Goal: Use online tool/utility: Utilize a website feature to perform a specific function

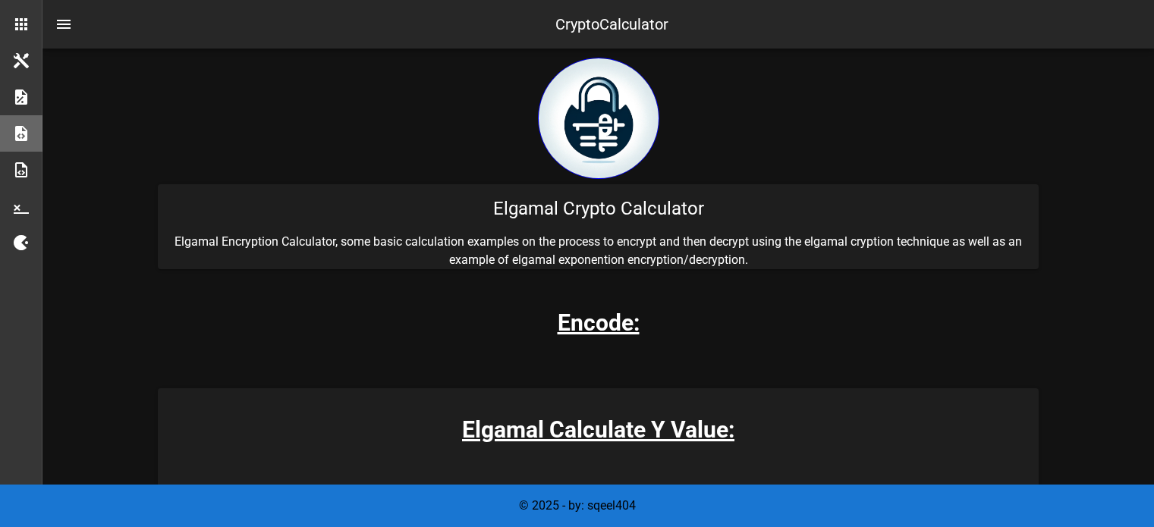
scroll to position [2070, 0]
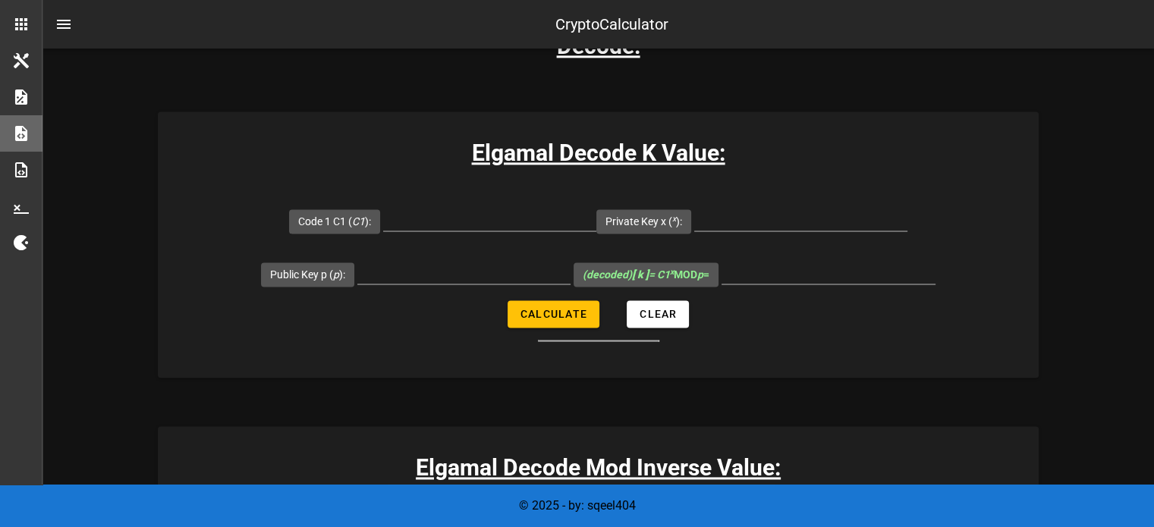
click at [622, 154] on h3 "Elgamal Decode K Value:" at bounding box center [598, 153] width 881 height 34
click at [446, 222] on input "Code 1 C1 ( C1 ):" at bounding box center [489, 218] width 213 height 24
paste input "12279519522290406516"
type input "12279519522290406516"
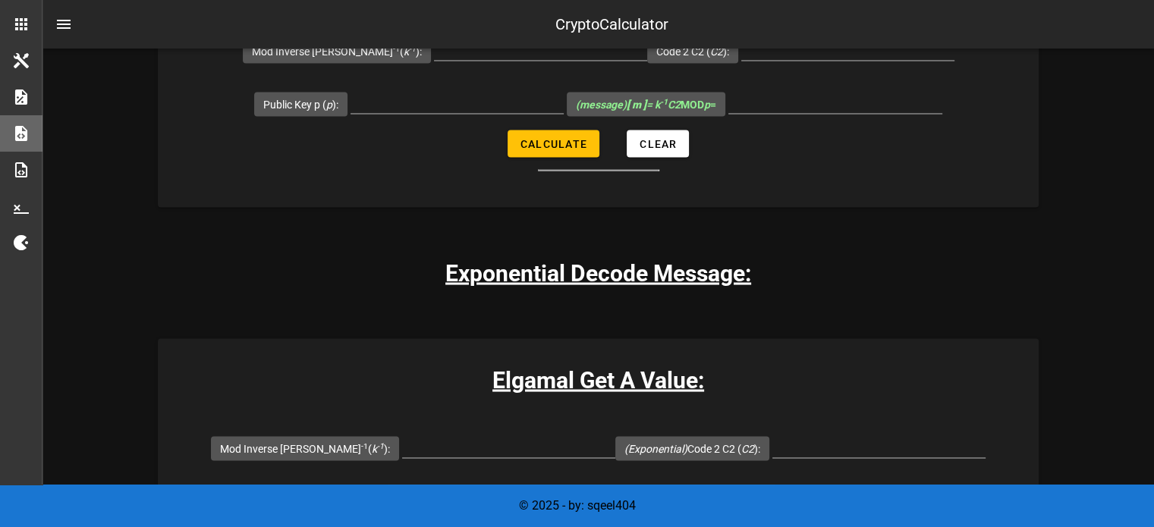
scroll to position [2872, 0]
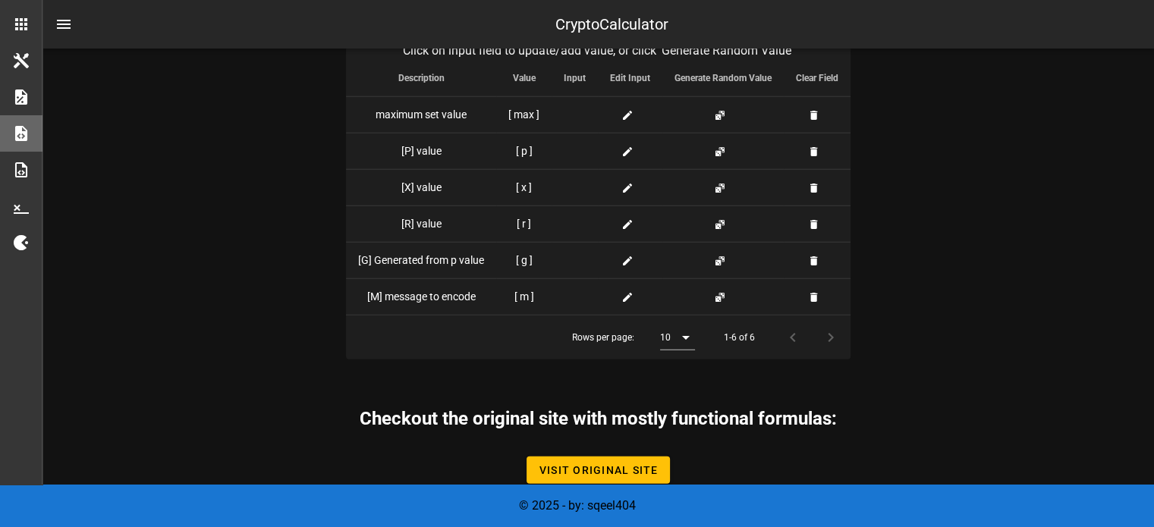
scroll to position [3866, 0]
